Goal: Information Seeking & Learning: Check status

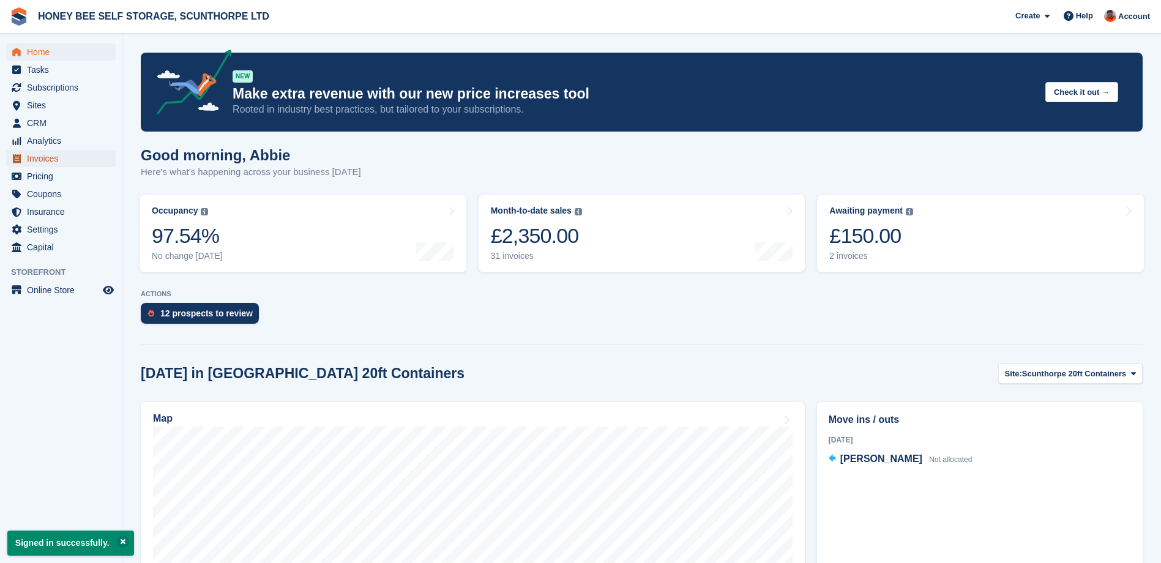
click at [51, 158] on span "Invoices" at bounding box center [63, 158] width 73 height 17
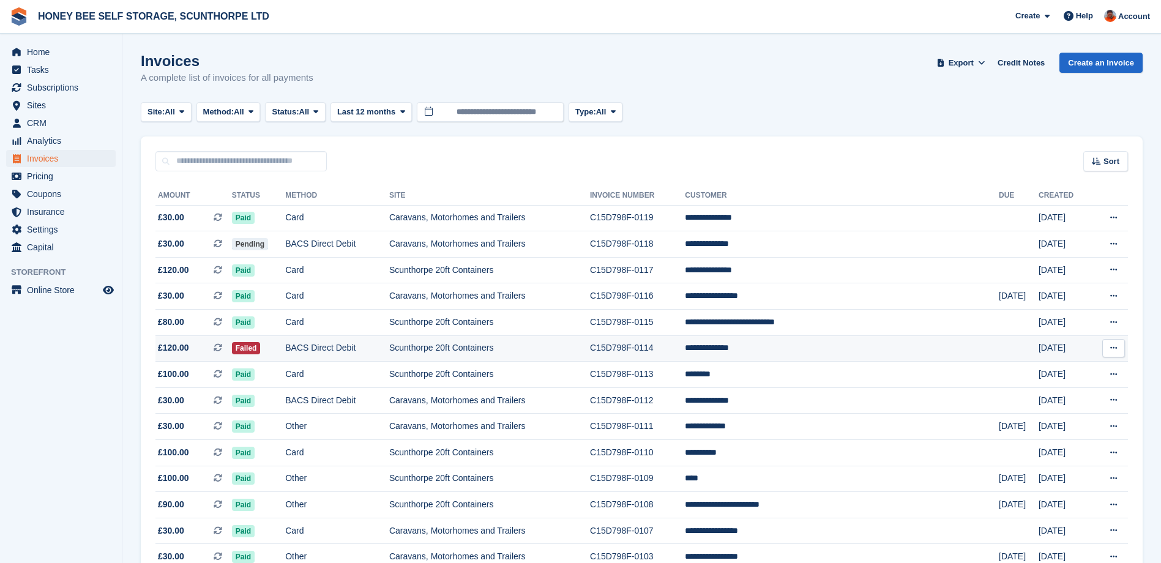
click at [183, 346] on span "£120.00" at bounding box center [173, 348] width 31 height 13
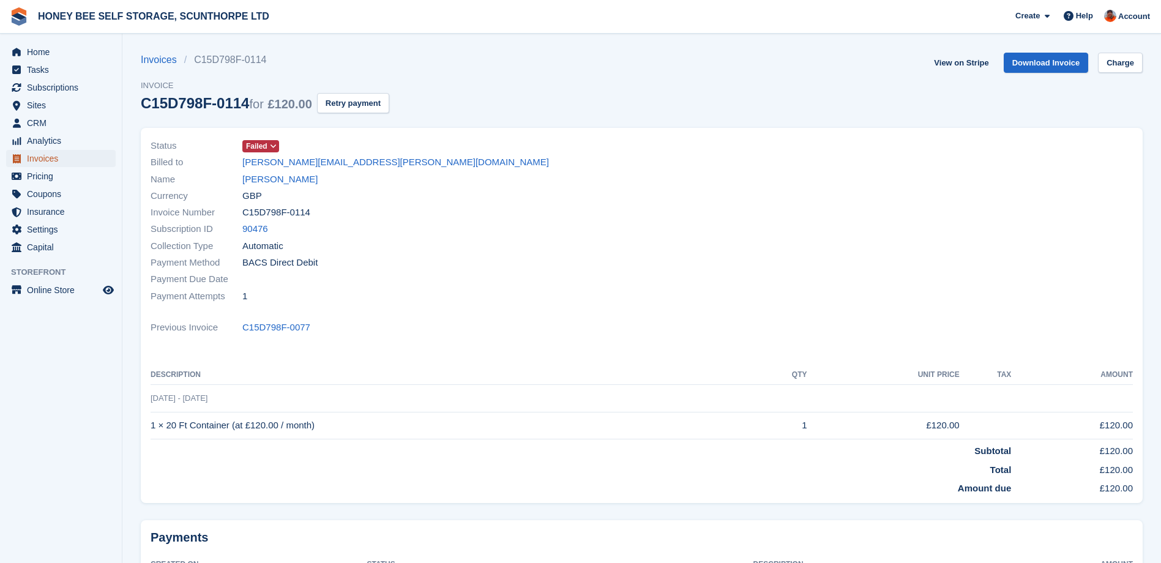
click at [39, 155] on span "Invoices" at bounding box center [63, 158] width 73 height 17
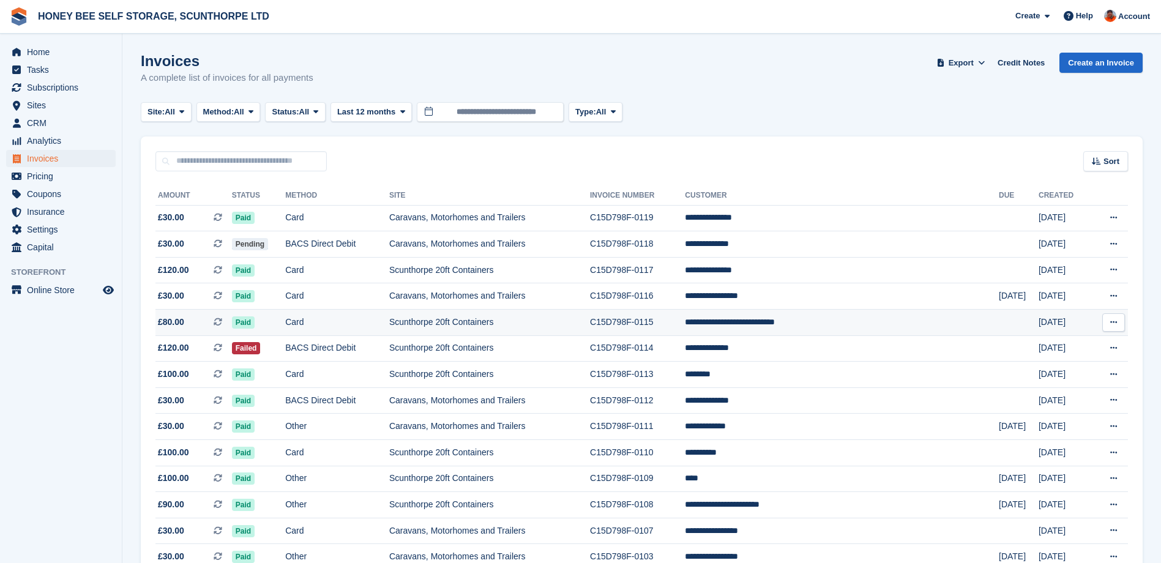
scroll to position [61, 0]
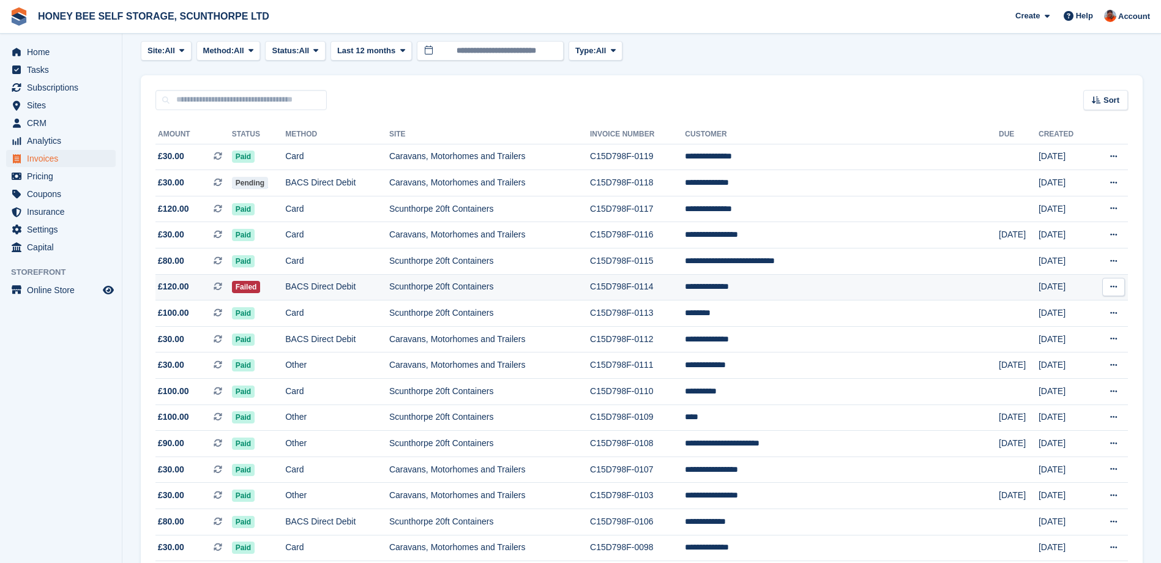
click at [329, 286] on td "BACS Direct Debit" at bounding box center [337, 287] width 104 height 26
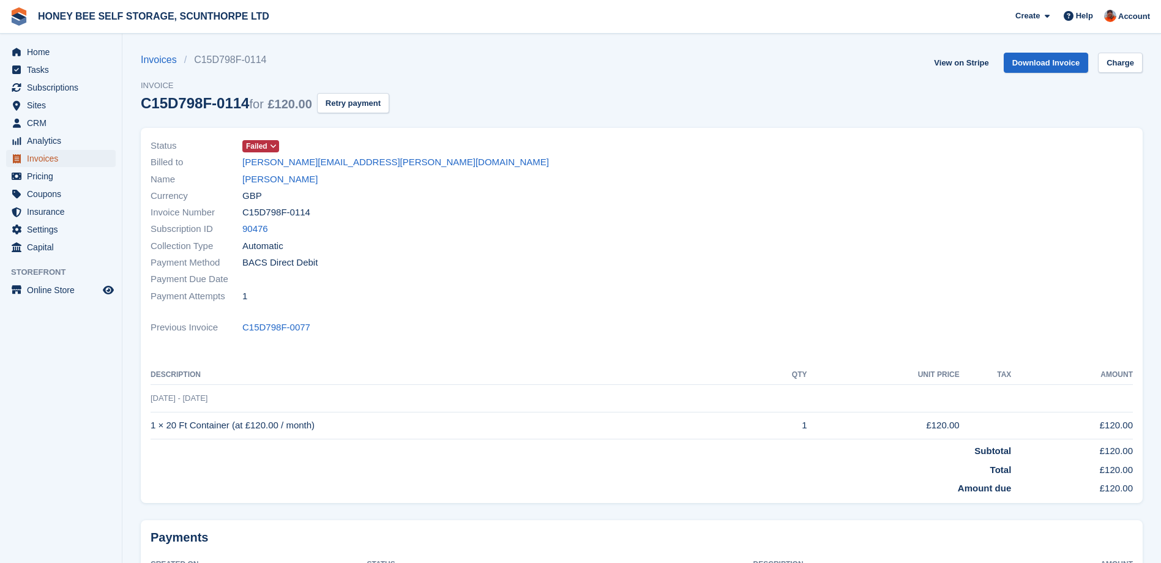
click at [54, 159] on span "Invoices" at bounding box center [63, 158] width 73 height 17
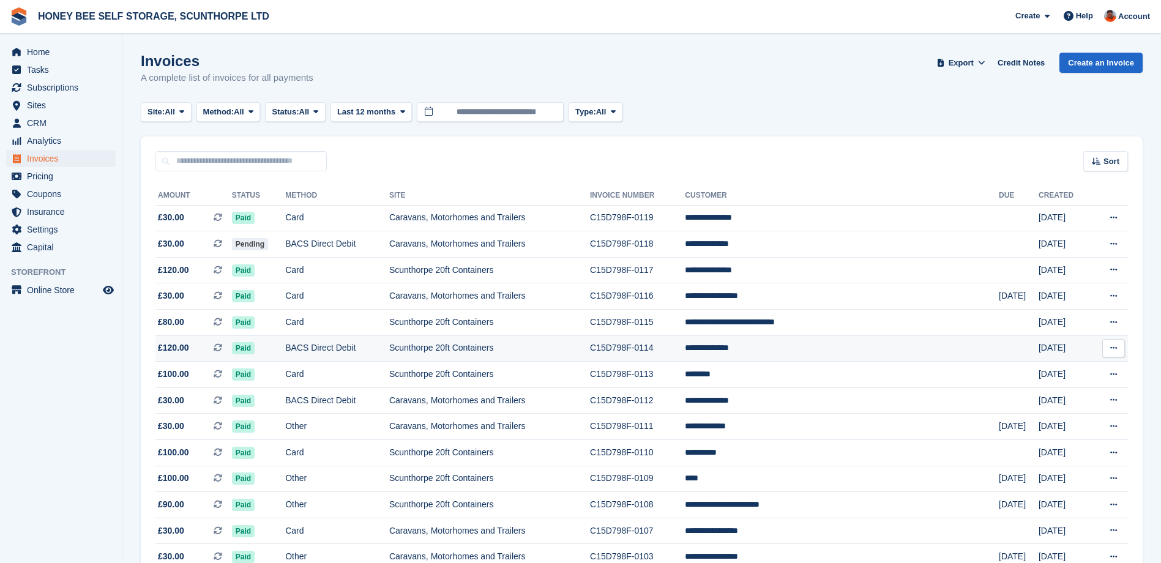
click at [354, 348] on td "BACS Direct Debit" at bounding box center [337, 348] width 104 height 26
